Goal: Download file/media

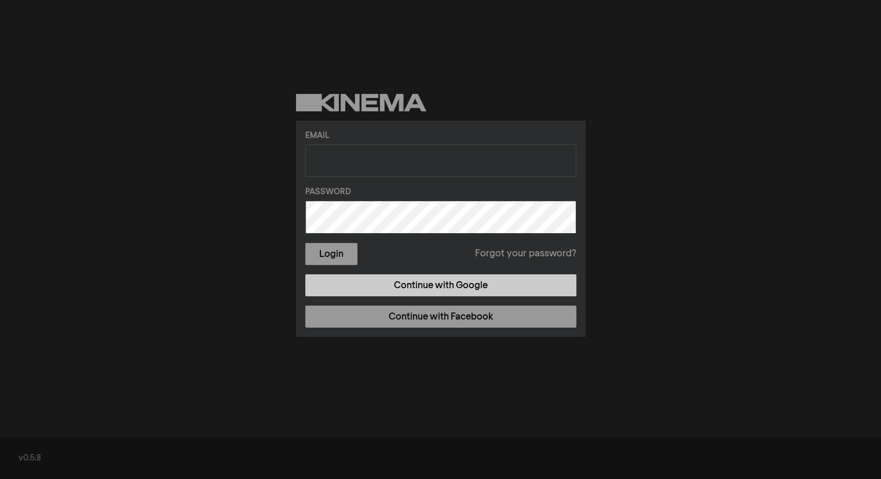
click at [437, 281] on link "Continue with Google" at bounding box center [440, 285] width 271 height 22
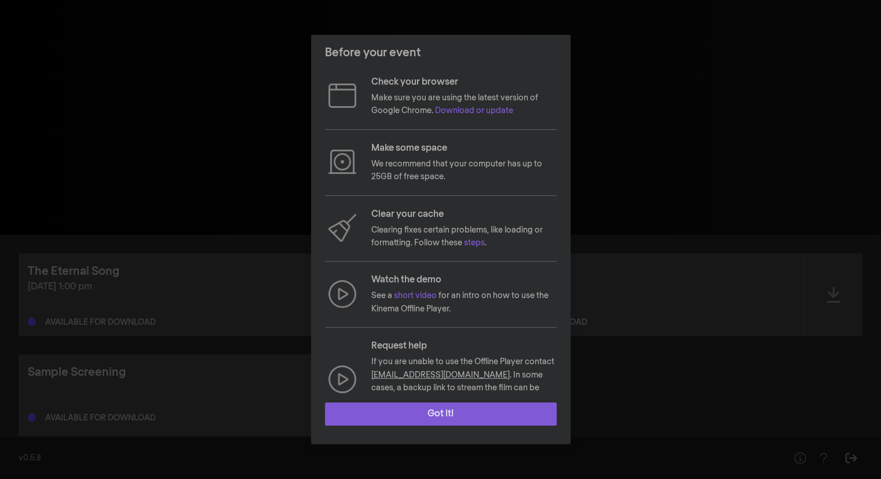
click at [436, 420] on button "Got it!" at bounding box center [441, 413] width 232 height 23
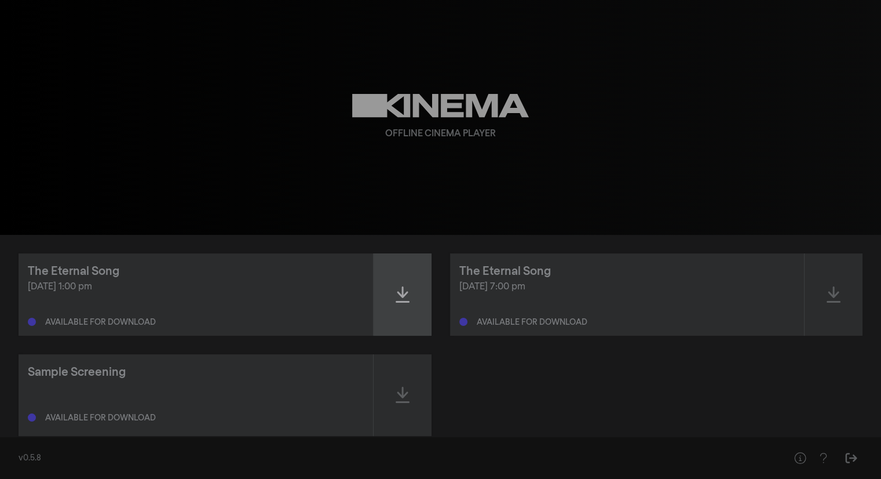
click at [398, 295] on icon at bounding box center [403, 294] width 14 height 19
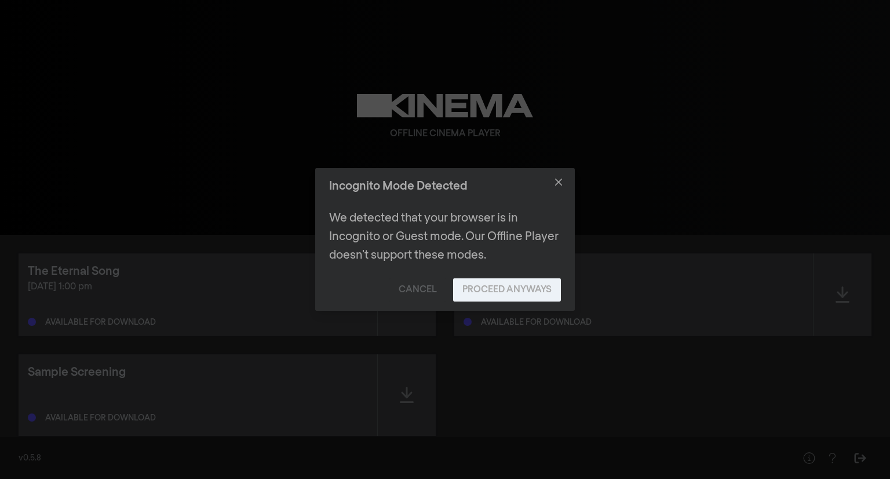
click at [485, 286] on button "Proceed Anyways" at bounding box center [507, 289] width 108 height 23
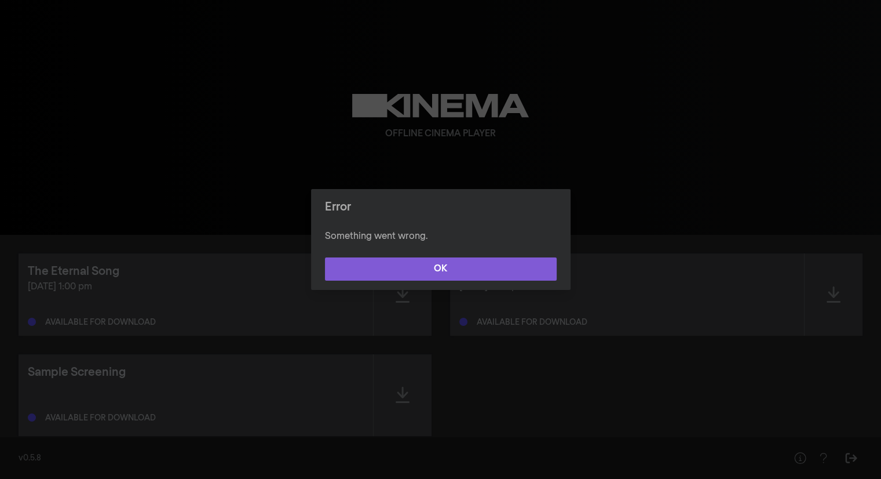
click at [454, 263] on button "OK" at bounding box center [441, 268] width 232 height 23
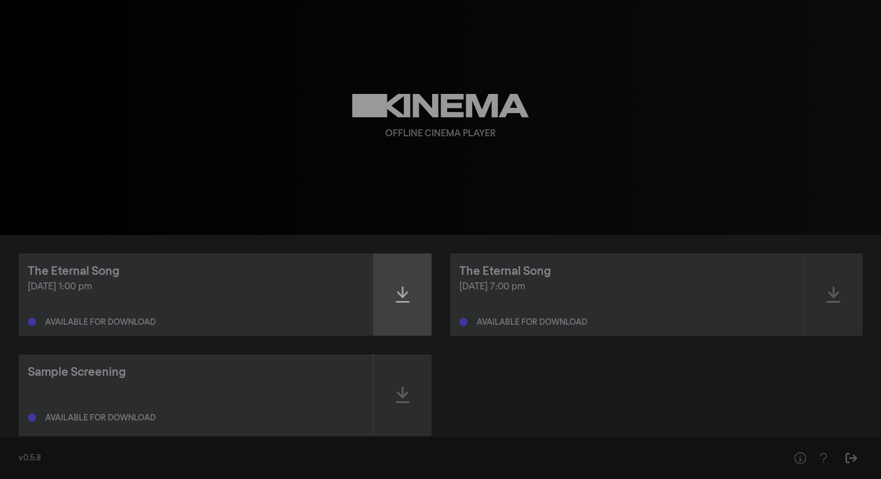
click at [406, 295] on icon at bounding box center [403, 294] width 14 height 19
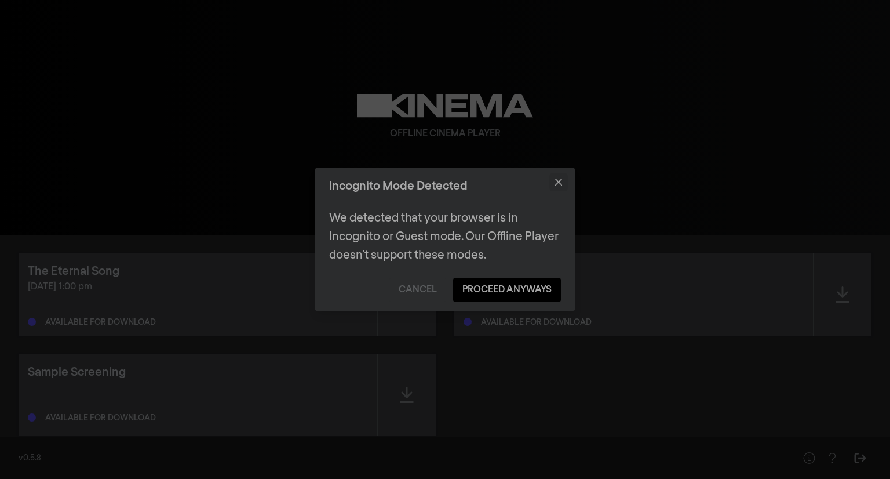
click at [556, 181] on icon "Close" at bounding box center [558, 181] width 7 height 7
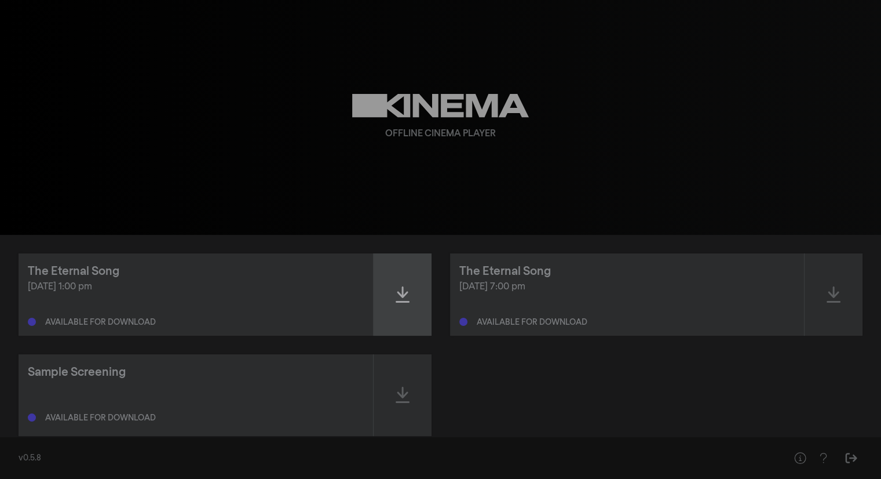
click at [399, 300] on icon at bounding box center [403, 294] width 14 height 19
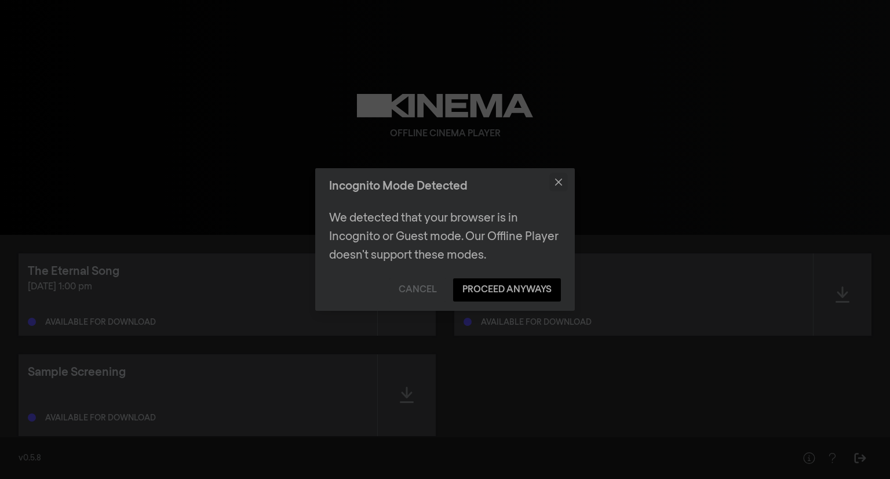
click at [559, 180] on icon "Close" at bounding box center [558, 181] width 7 height 7
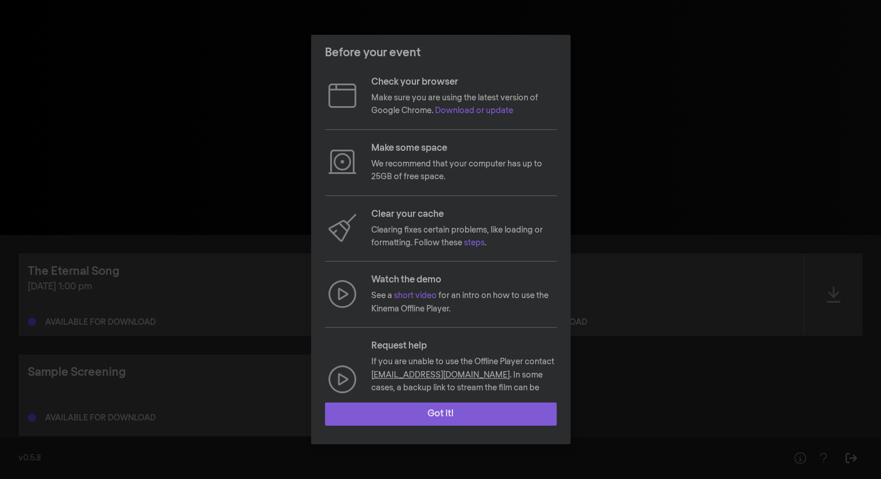
click at [454, 407] on button "Got it!" at bounding box center [441, 413] width 232 height 23
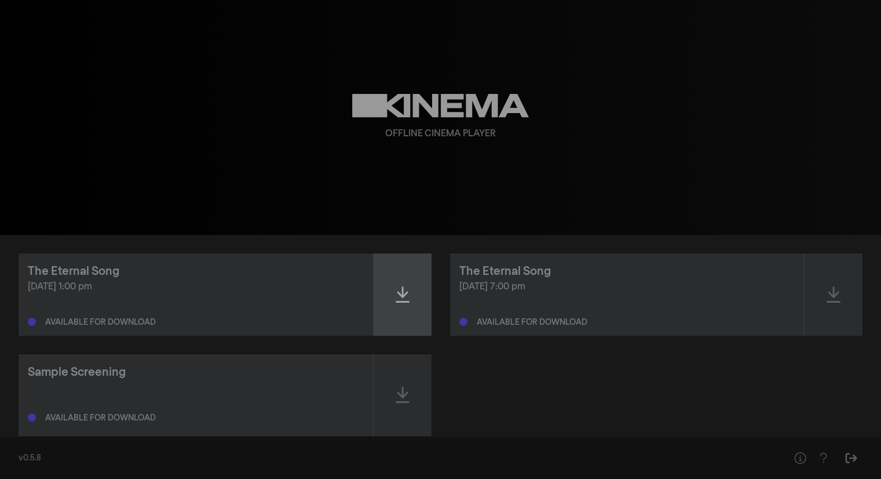
click at [396, 304] on div at bounding box center [403, 294] width 58 height 82
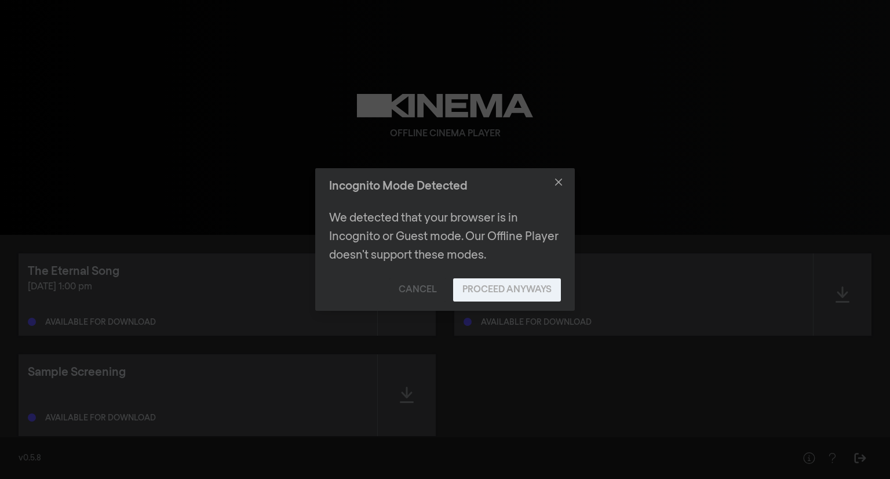
click at [516, 289] on button "Proceed Anyways" at bounding box center [507, 289] width 108 height 23
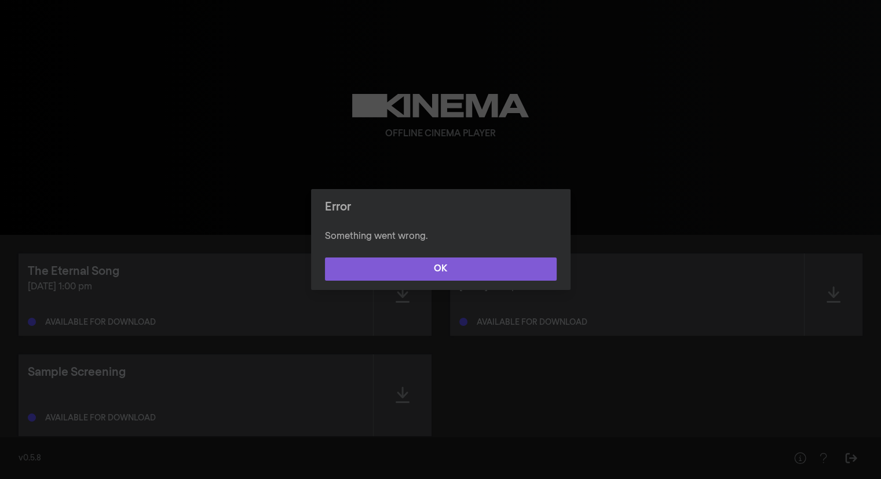
click at [454, 264] on button "OK" at bounding box center [441, 268] width 232 height 23
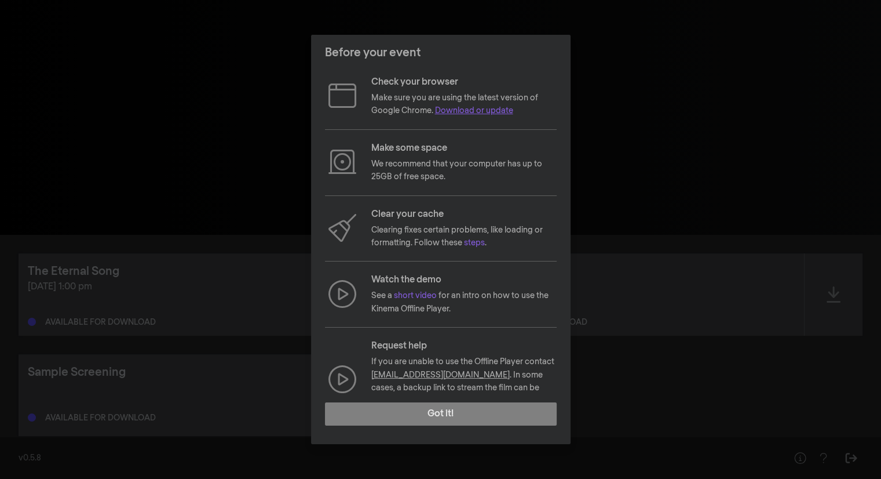
click at [462, 114] on link "Download or update" at bounding box center [474, 111] width 78 height 8
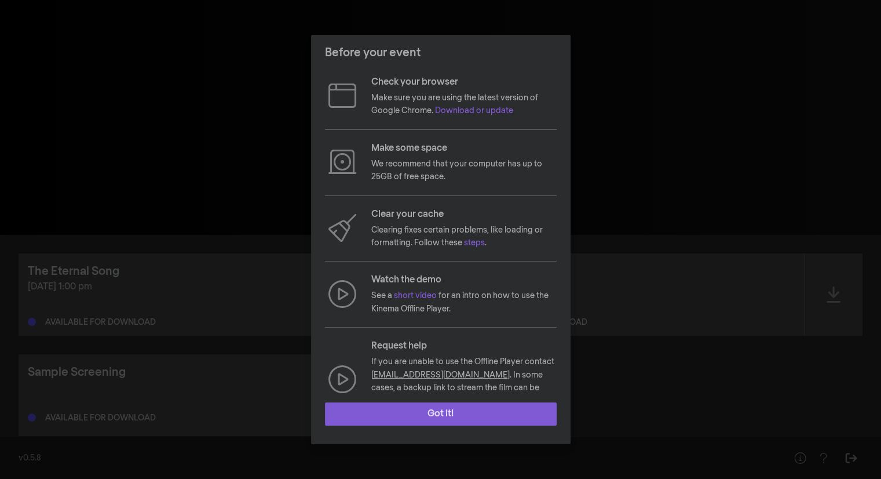
click at [434, 411] on button "Got it!" at bounding box center [441, 413] width 232 height 23
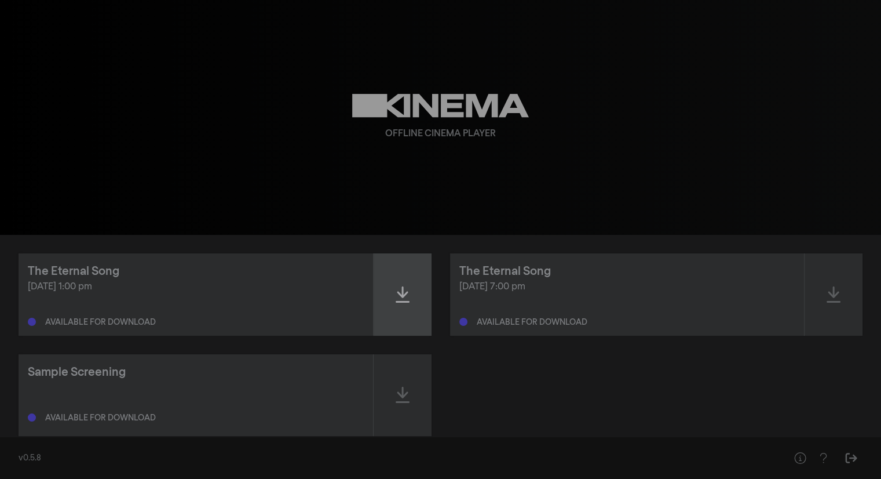
click at [394, 303] on div at bounding box center [403, 294] width 58 height 82
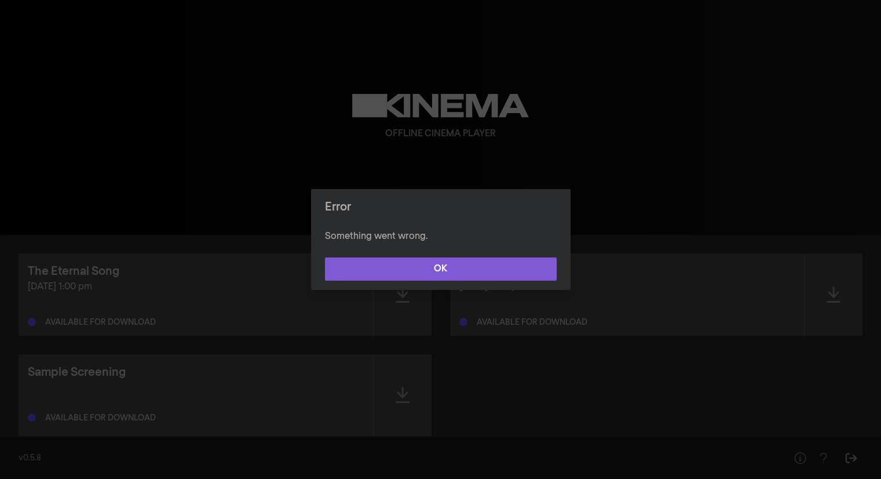
click at [413, 272] on button "OK" at bounding box center [441, 268] width 232 height 23
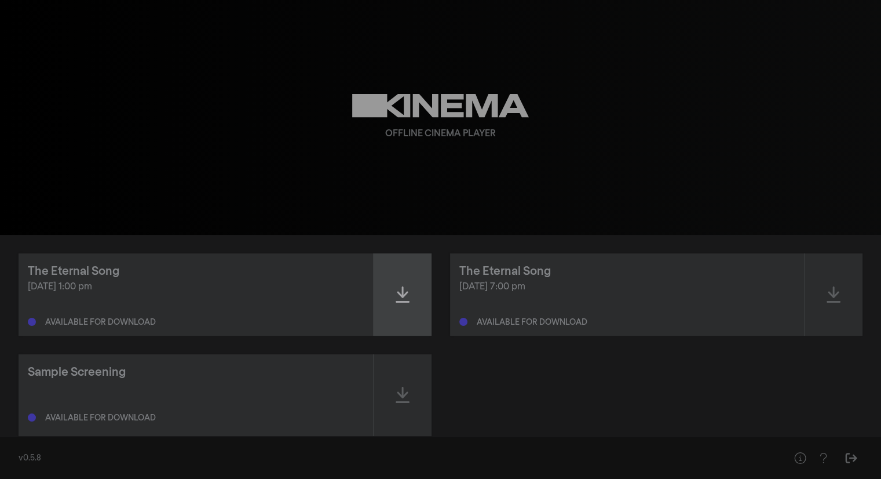
click at [396, 293] on icon at bounding box center [403, 294] width 14 height 19
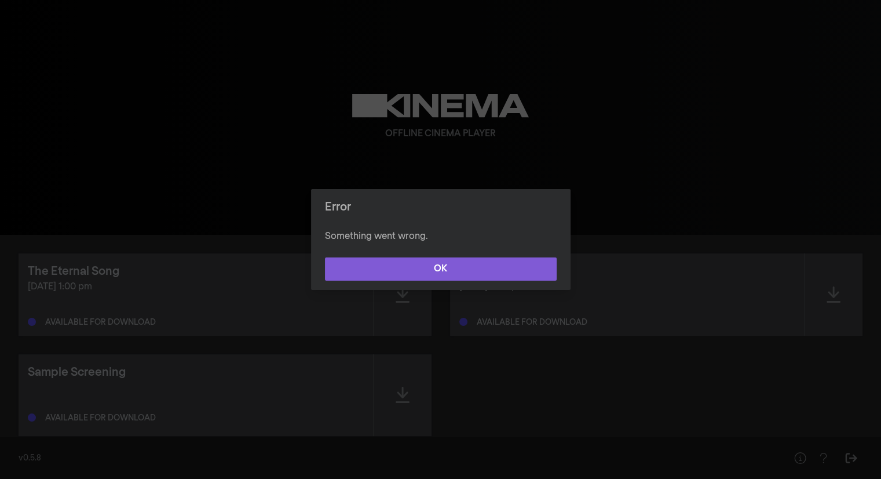
click at [403, 262] on button "OK" at bounding box center [441, 268] width 232 height 23
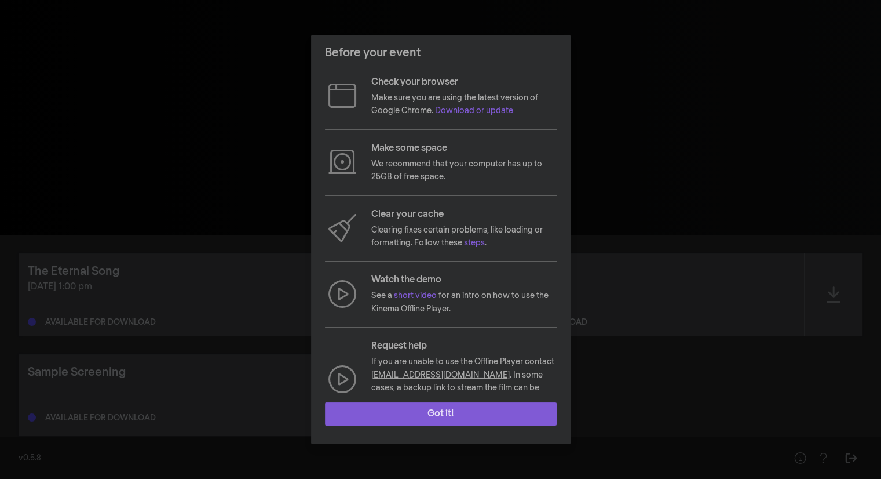
click at [456, 414] on button "Got it!" at bounding box center [441, 413] width 232 height 23
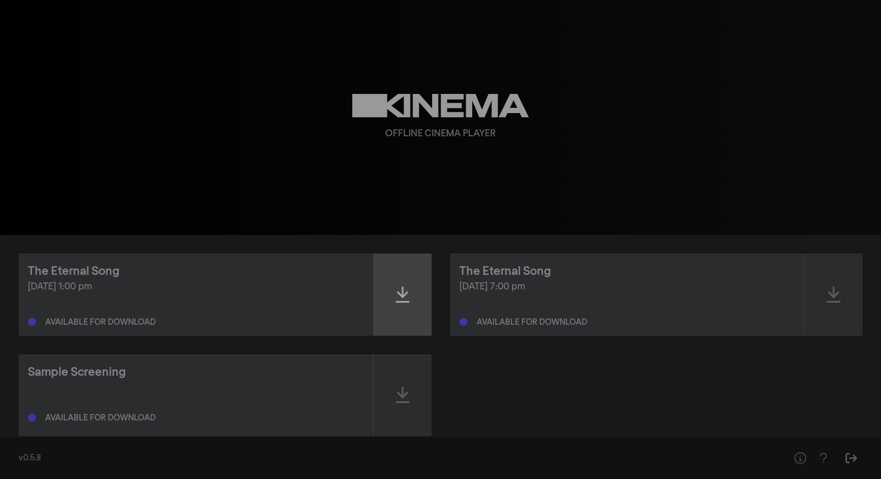
click at [403, 298] on icon at bounding box center [403, 294] width 14 height 19
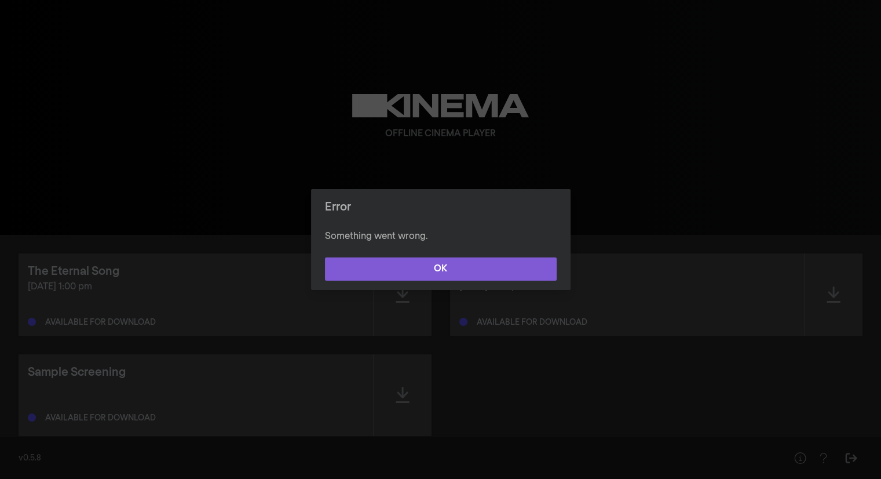
click at [429, 270] on button "OK" at bounding box center [441, 268] width 232 height 23
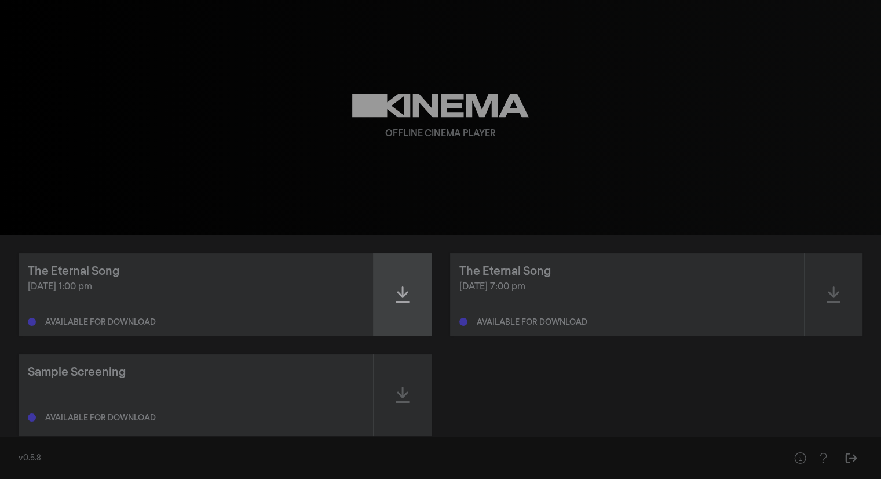
click at [399, 294] on icon at bounding box center [403, 294] width 14 height 19
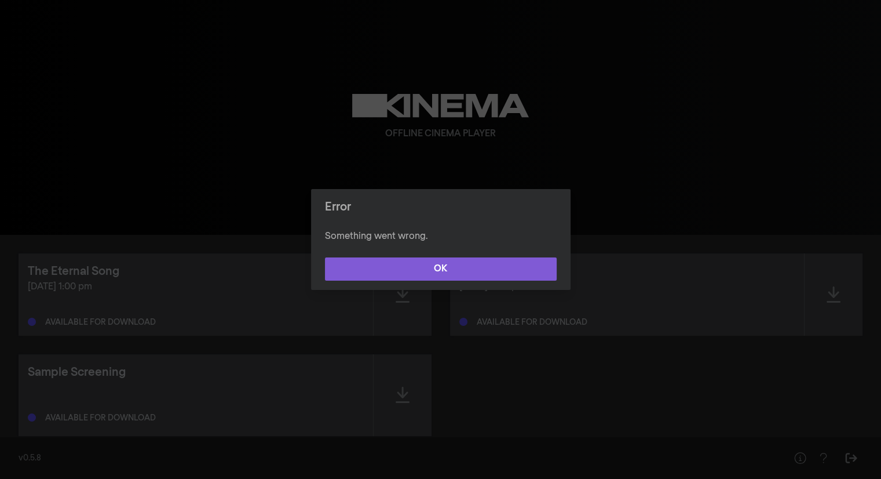
click at [392, 258] on button "OK" at bounding box center [441, 268] width 232 height 23
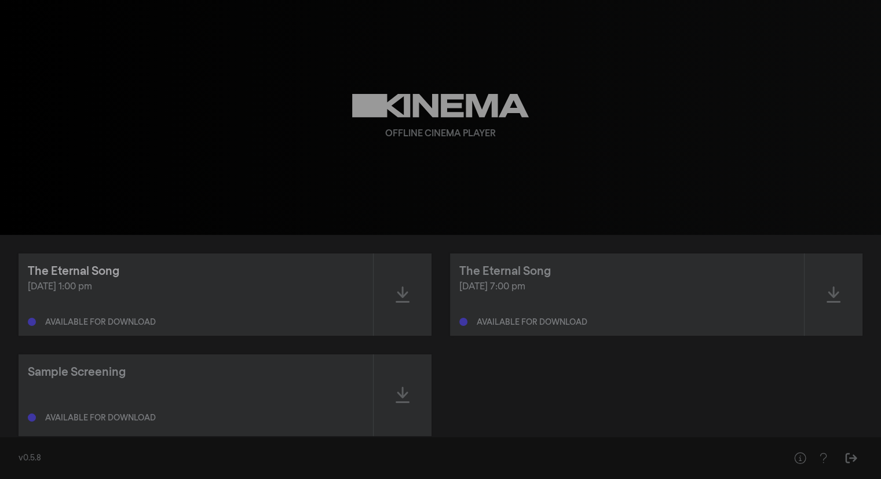
click at [90, 269] on div "The Eternal Song" at bounding box center [74, 270] width 92 height 17
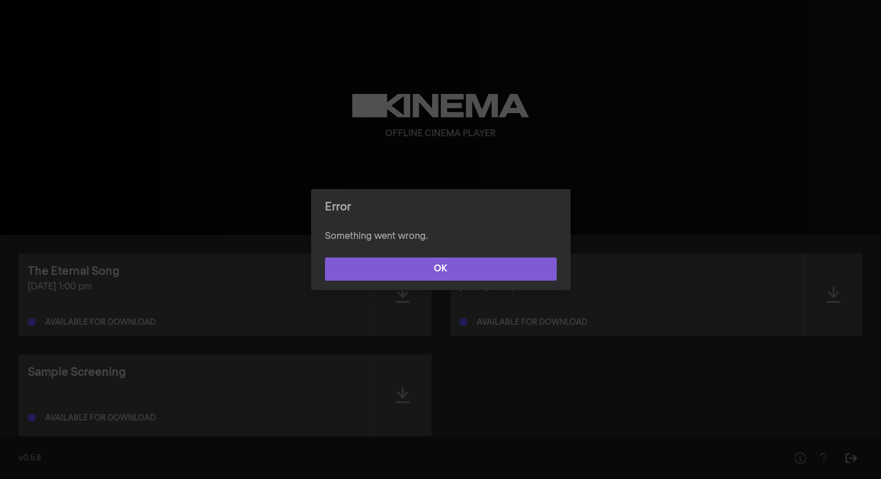
click at [472, 273] on button "OK" at bounding box center [441, 268] width 232 height 23
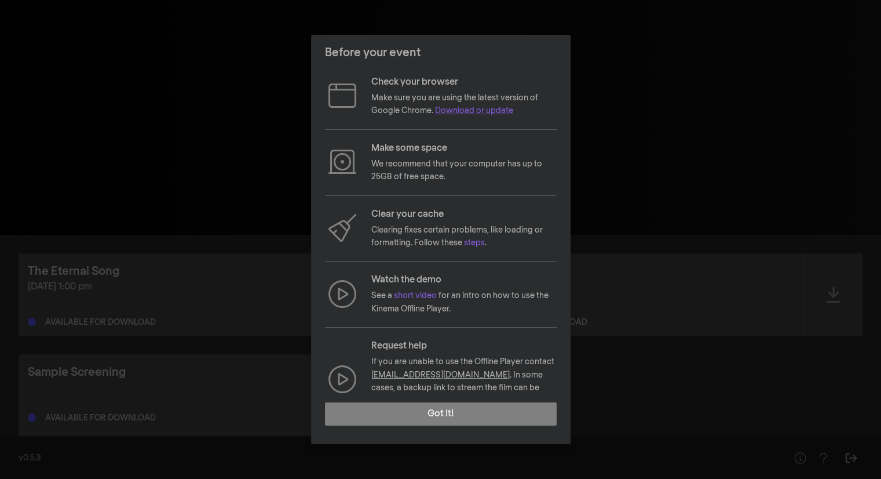
click at [475, 112] on link "Download or update" at bounding box center [474, 111] width 78 height 8
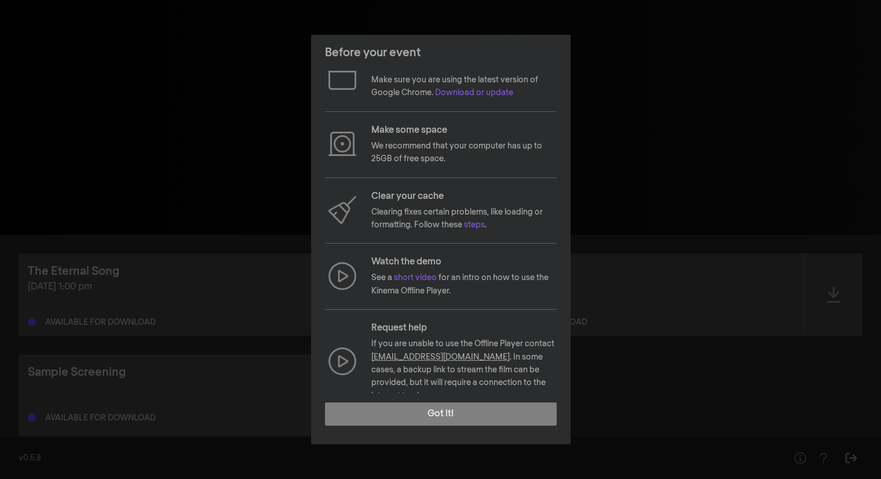
scroll to position [31, 0]
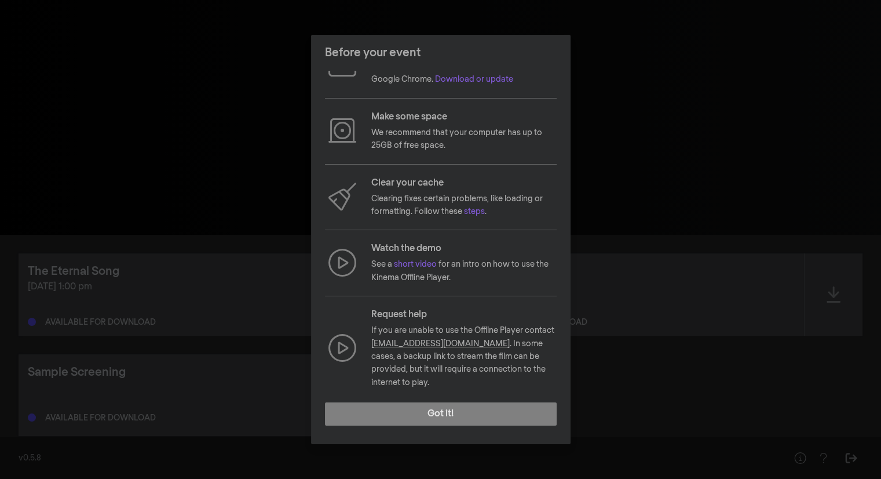
click at [445, 341] on link "[EMAIL_ADDRESS][DOMAIN_NAME]" at bounding box center [440, 344] width 138 height 8
click at [481, 210] on link "steps" at bounding box center [474, 211] width 21 height 8
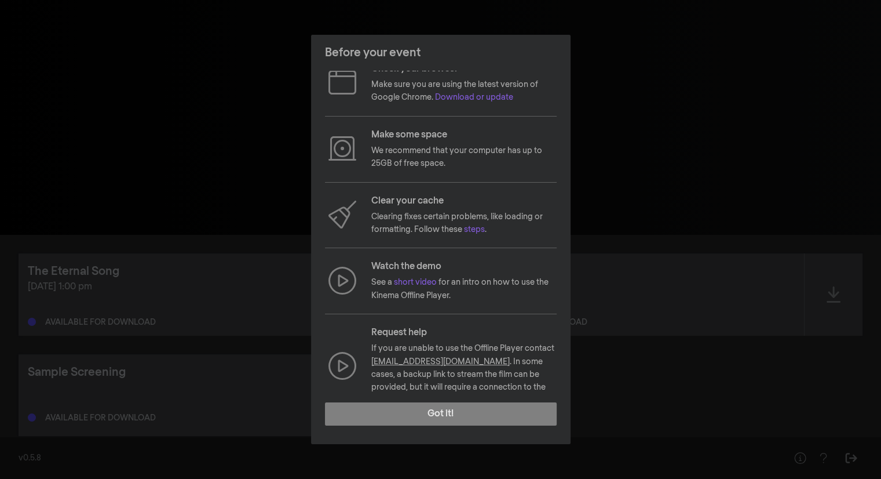
scroll to position [0, 0]
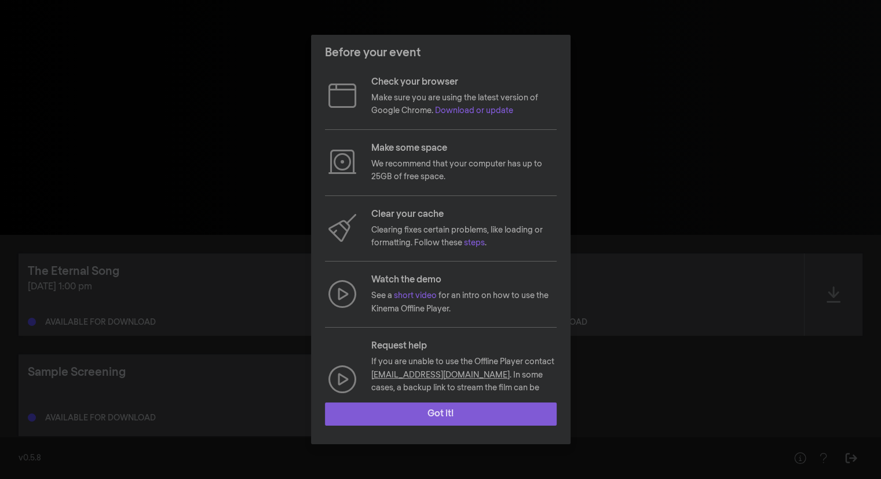
click at [431, 409] on button "Got it!" at bounding box center [441, 413] width 232 height 23
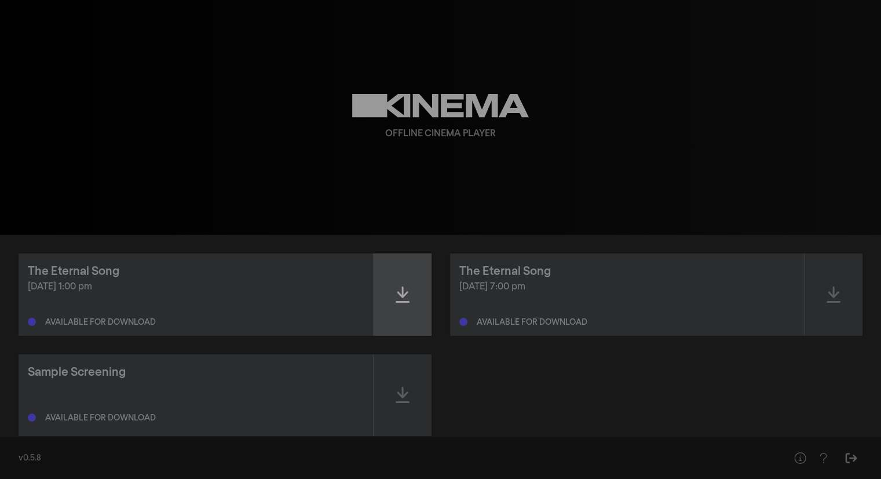
click at [404, 294] on icon at bounding box center [403, 294] width 14 height 16
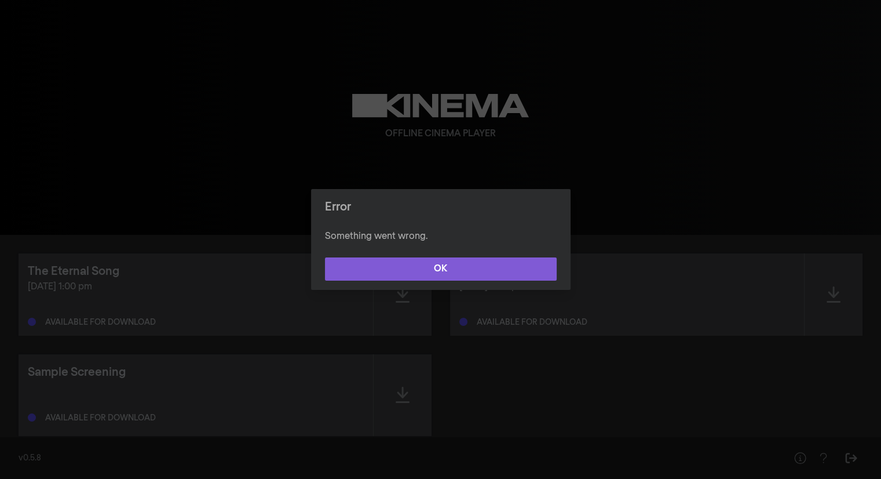
click at [405, 271] on button "OK" at bounding box center [441, 268] width 232 height 23
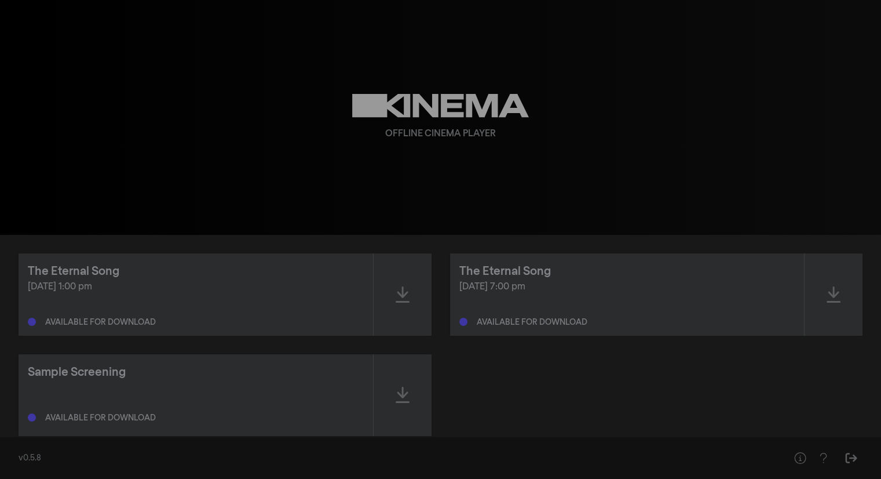
click at [524, 319] on div "Available for download" at bounding box center [532, 322] width 111 height 8
click at [830, 294] on icon at bounding box center [834, 294] width 14 height 16
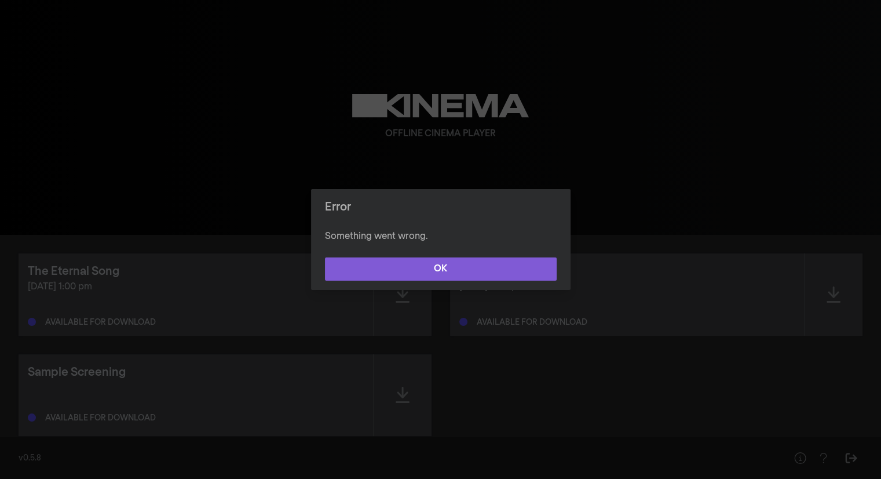
click at [362, 268] on button "OK" at bounding box center [441, 268] width 232 height 23
